Goal: Check status

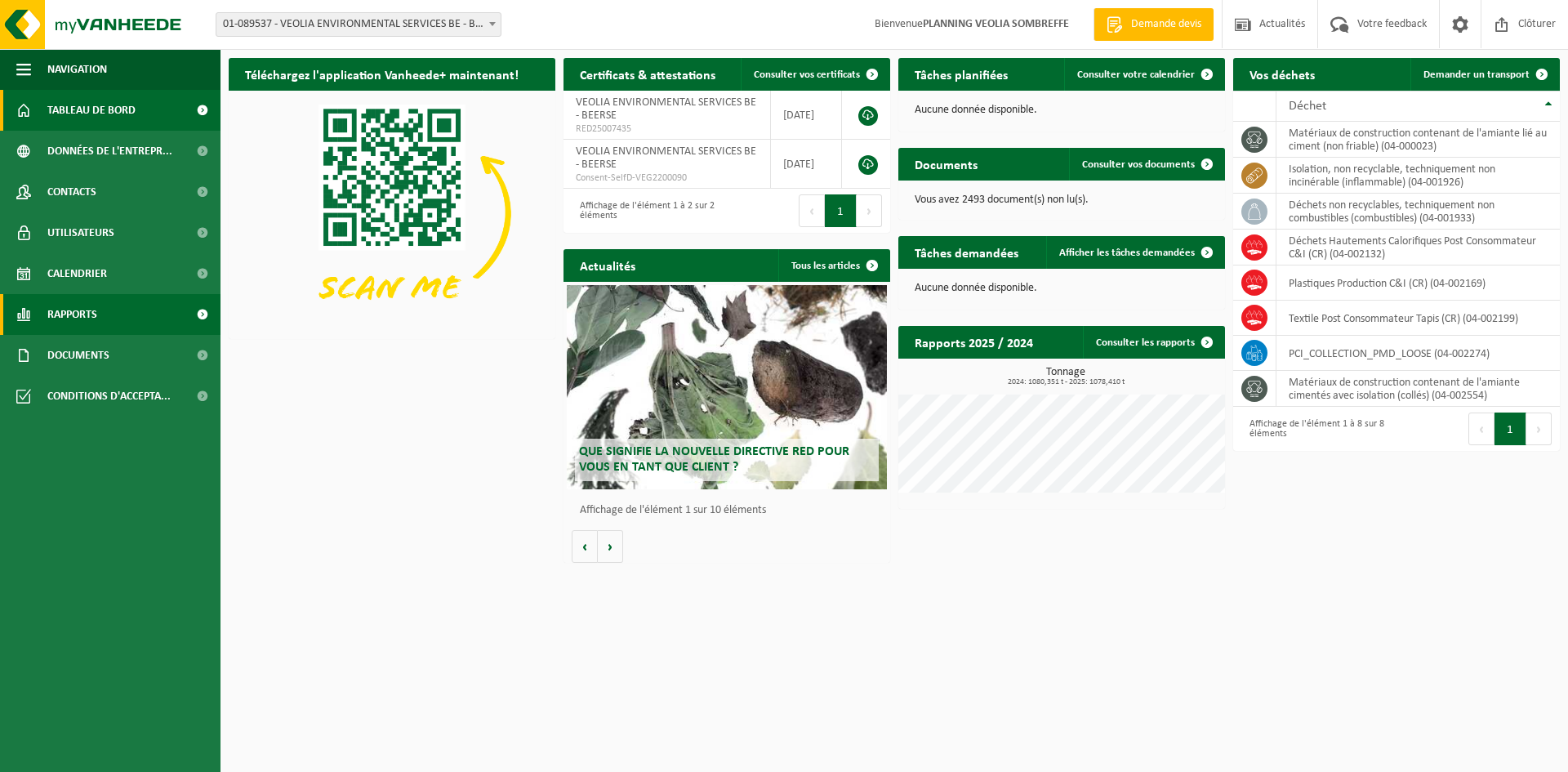
click at [55, 308] on span "Rapports" at bounding box center [72, 314] width 50 height 40
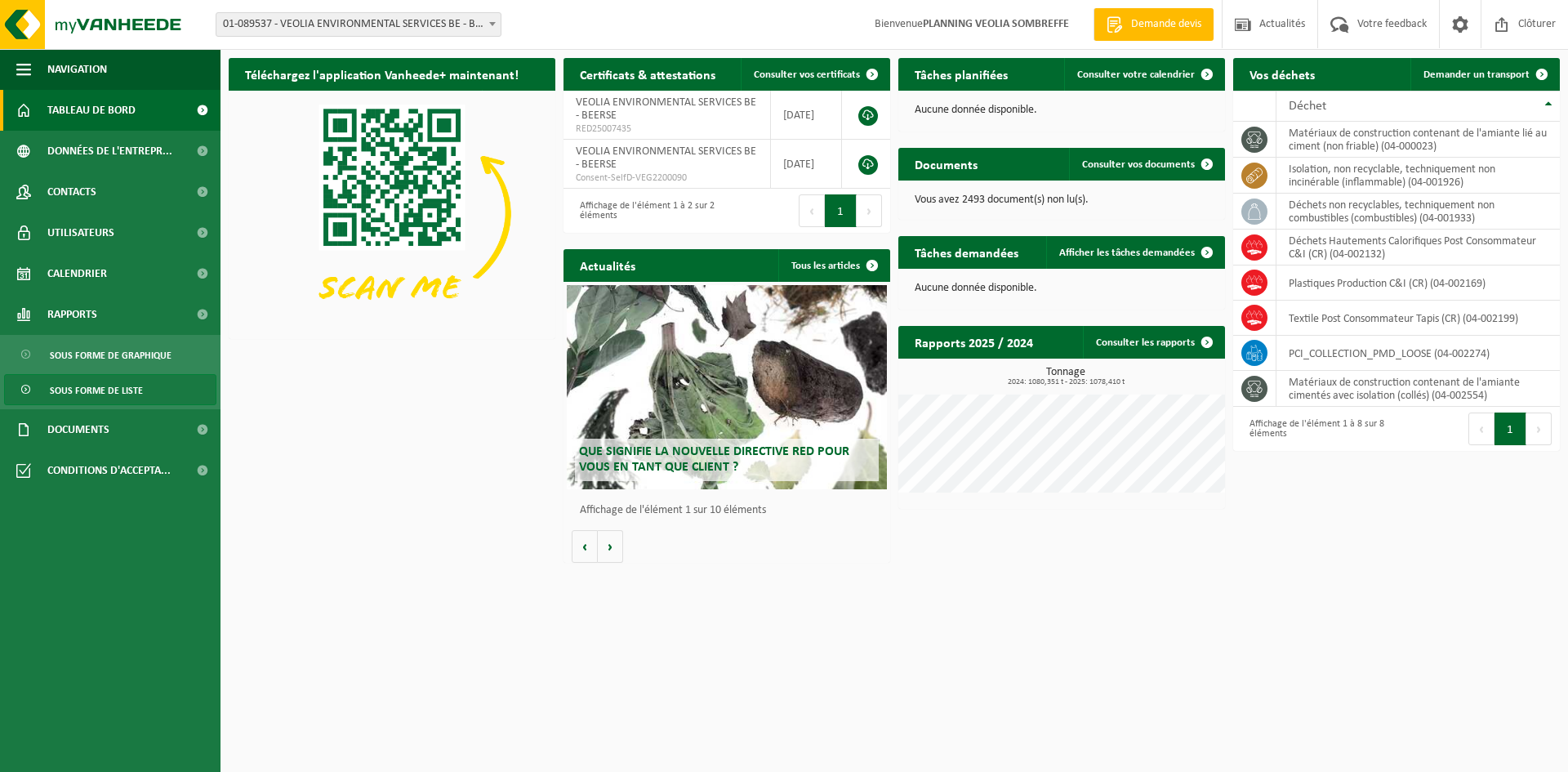
click at [88, 391] on span "Sous forme de liste" at bounding box center [97, 390] width 93 height 31
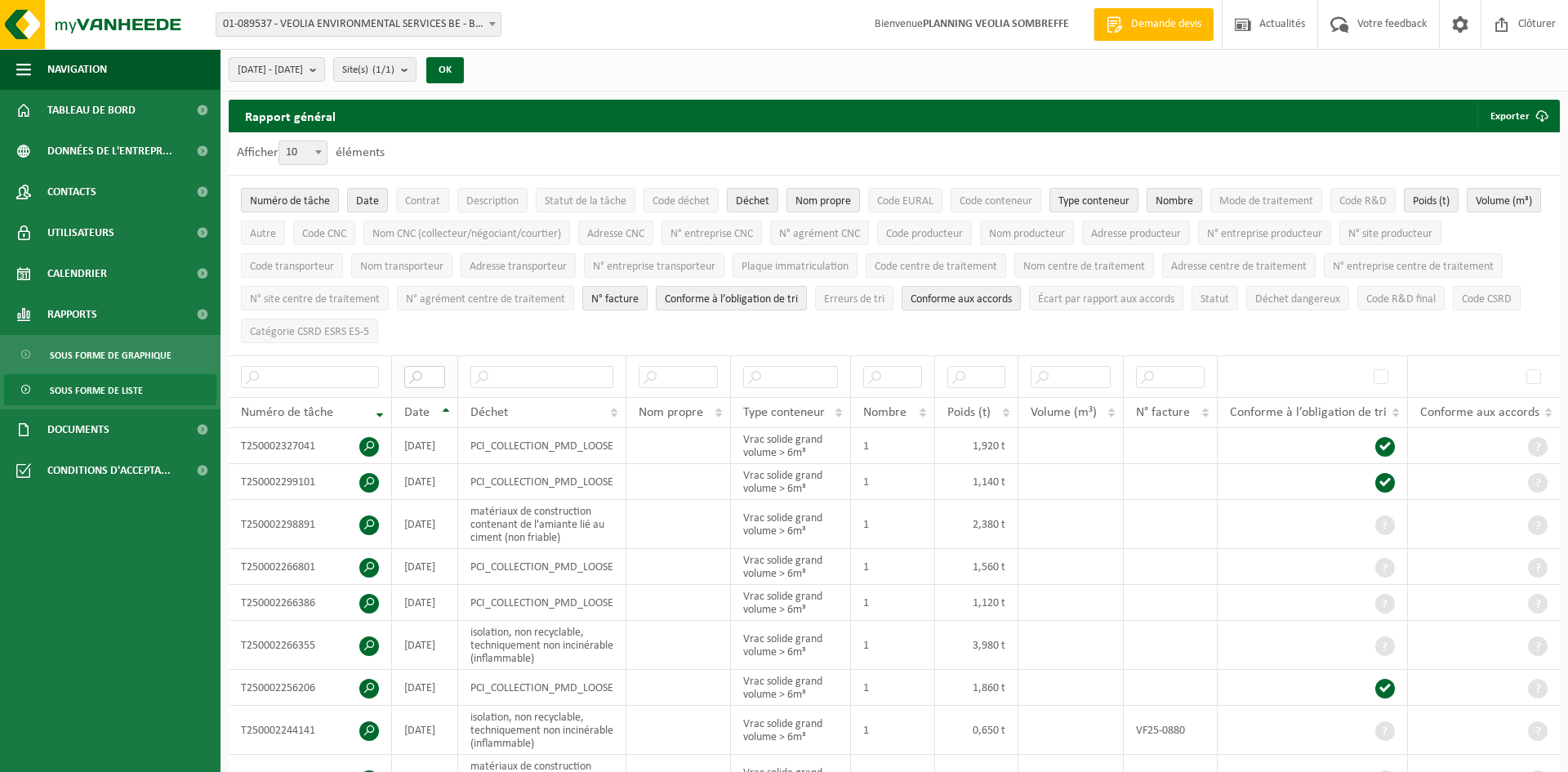
click at [424, 380] on input "text" at bounding box center [424, 377] width 40 height 22
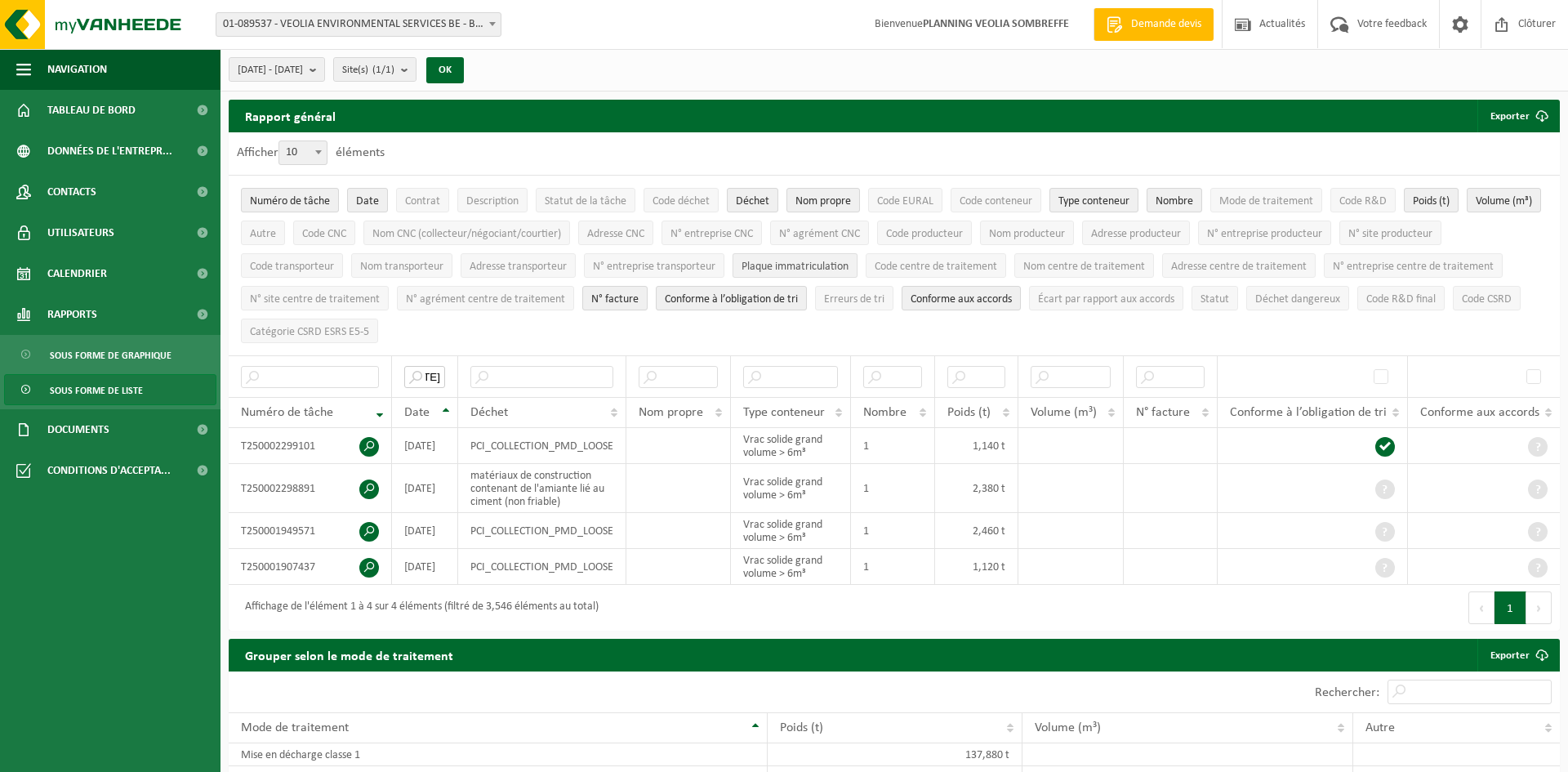
type input "2025-08-05"
click at [815, 271] on span "Plaque immatriculation" at bounding box center [795, 267] width 107 height 12
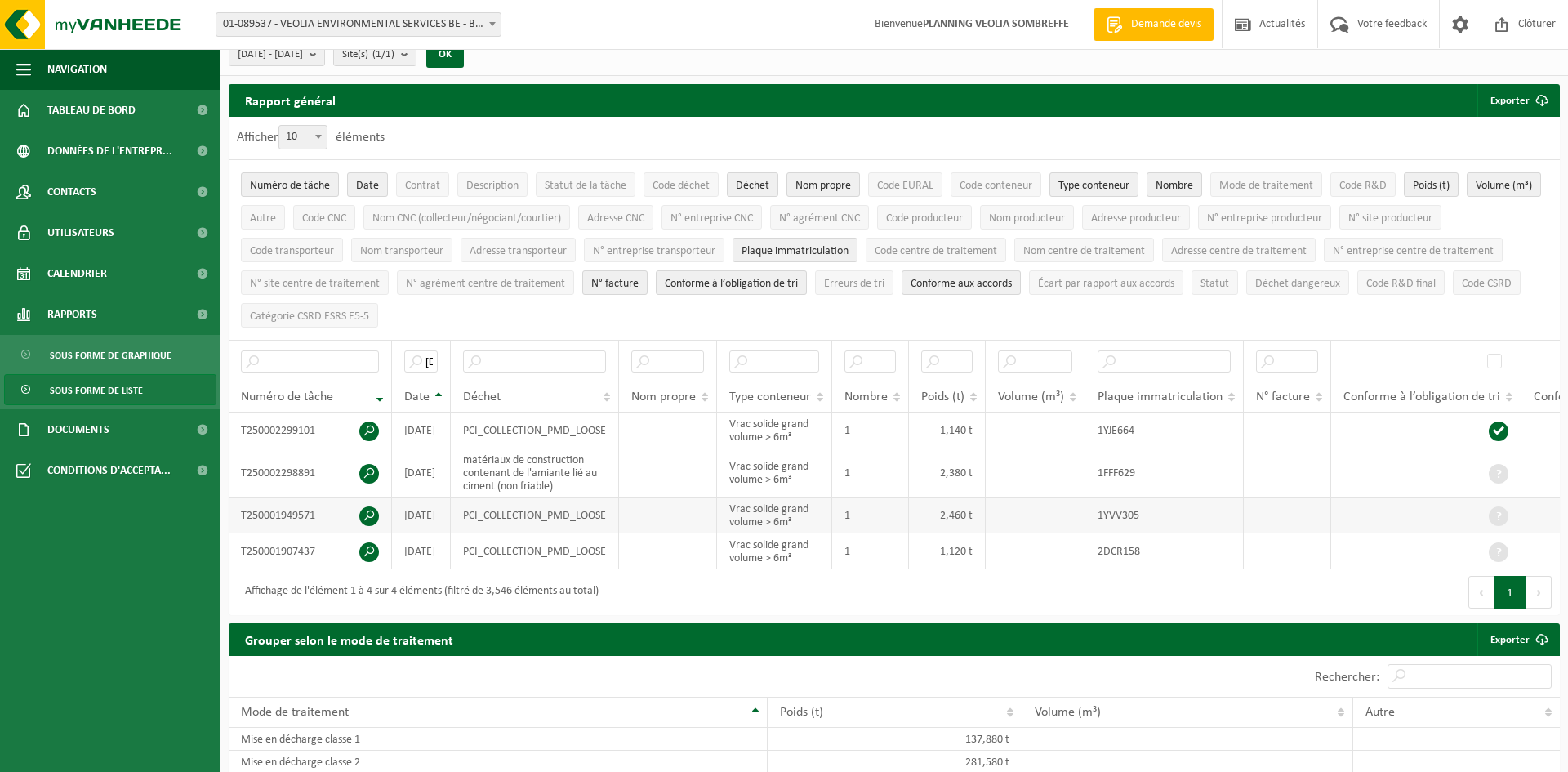
scroll to position [5, 0]
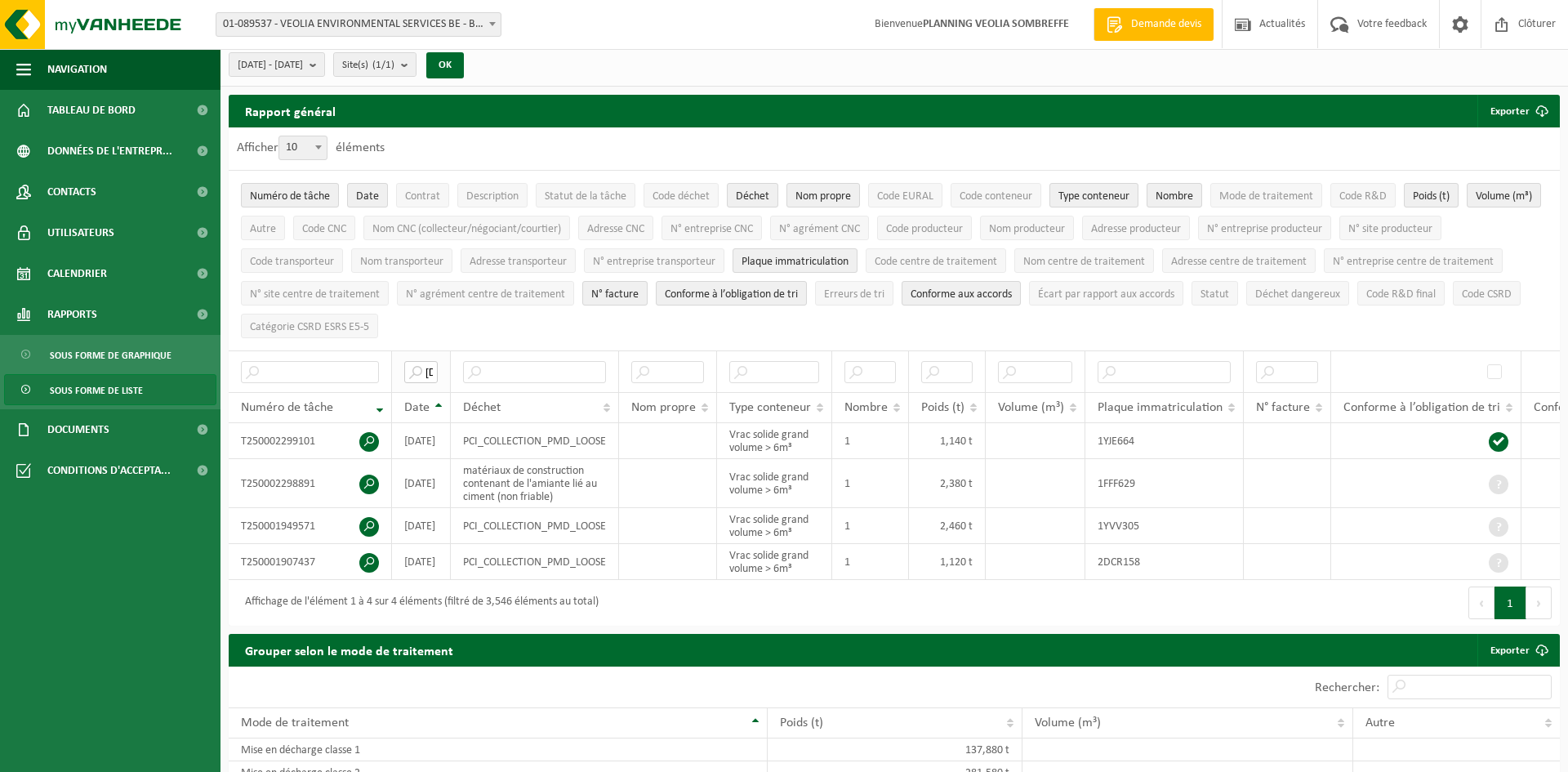
click at [428, 371] on input "2025-08-05" at bounding box center [421, 372] width 33 height 22
type input "2"
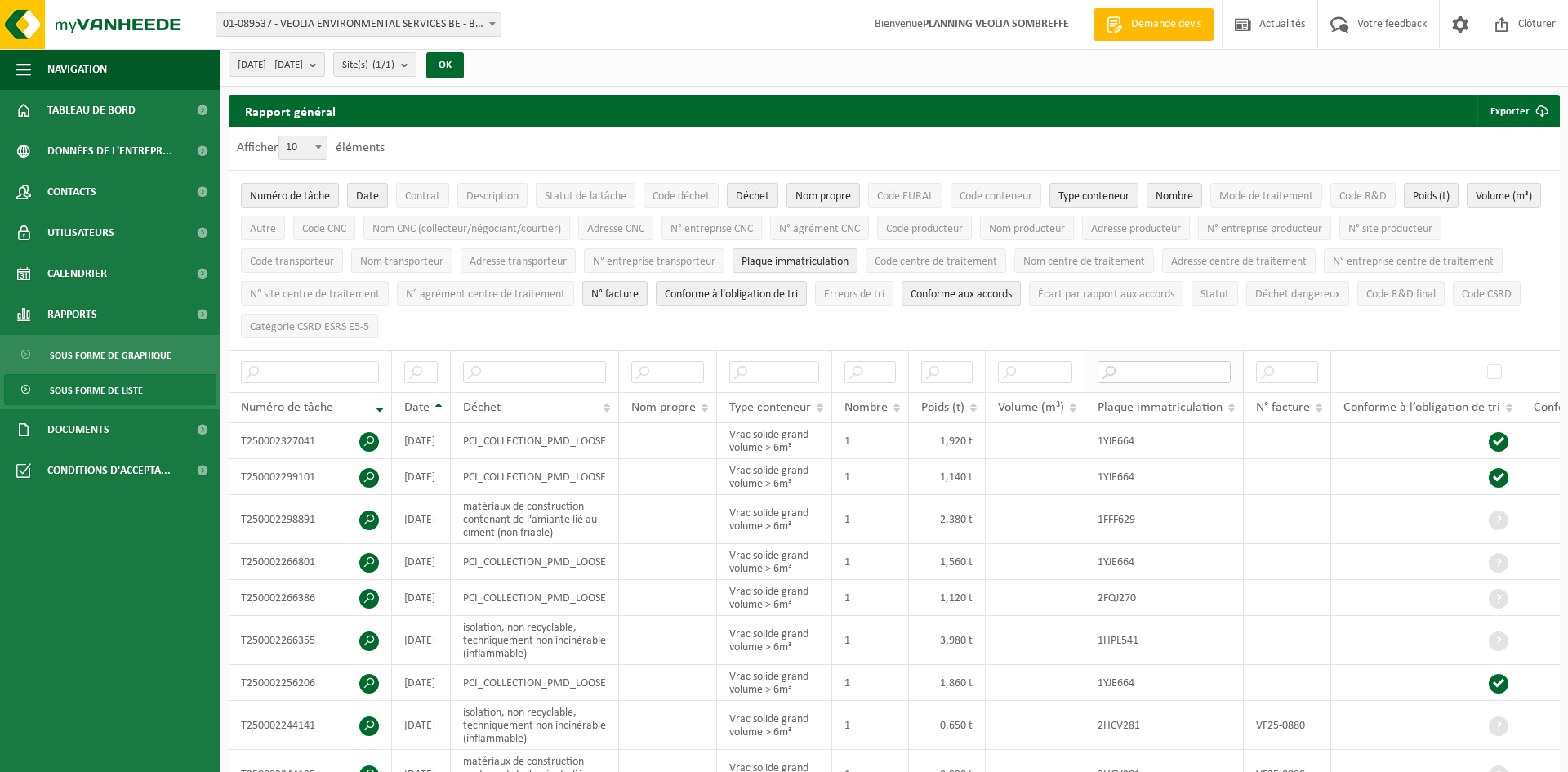
click at [1139, 375] on input "text" at bounding box center [1165, 372] width 134 height 22
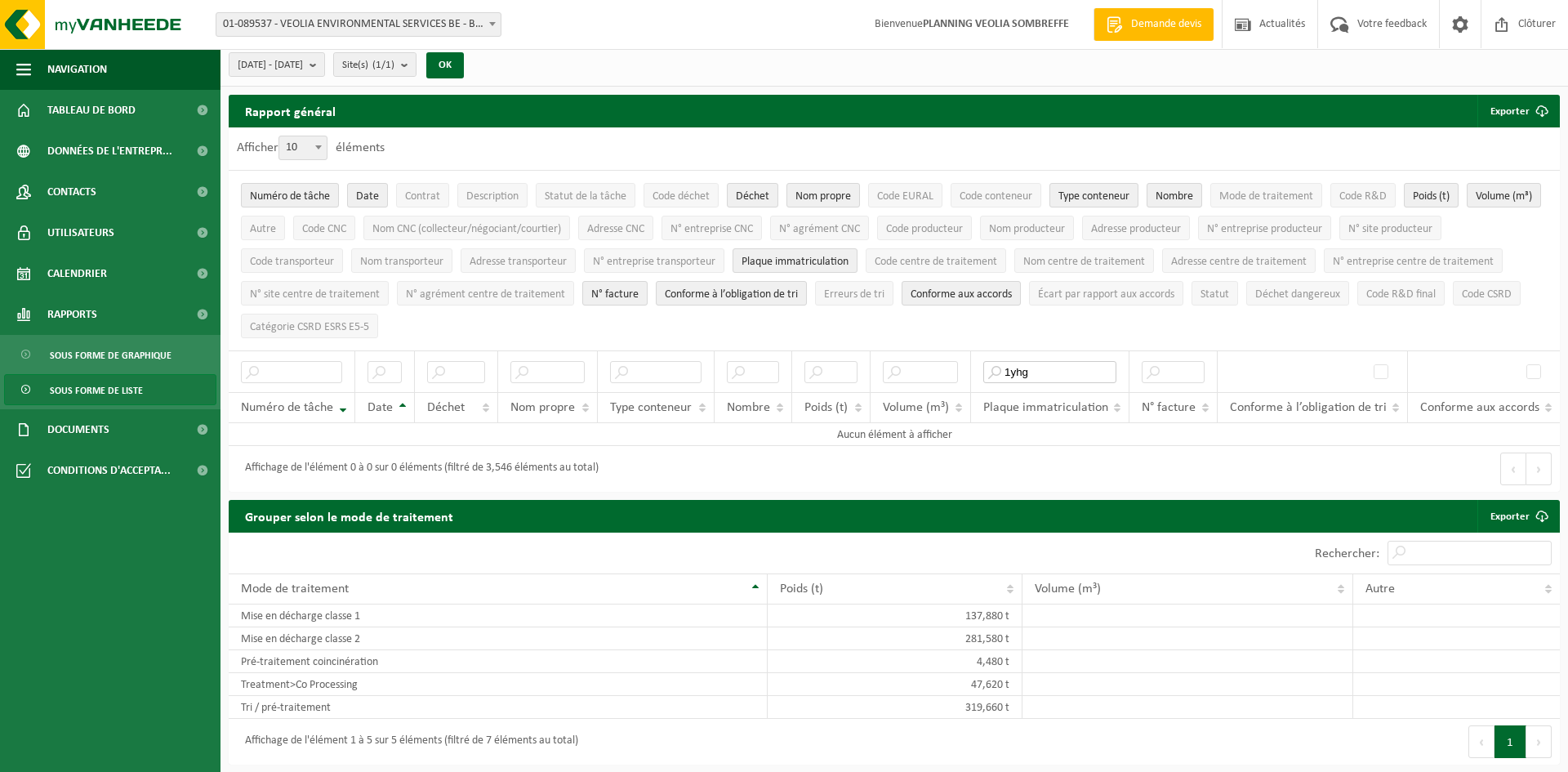
type input "1yhg"
